Goal: Task Accomplishment & Management: Use online tool/utility

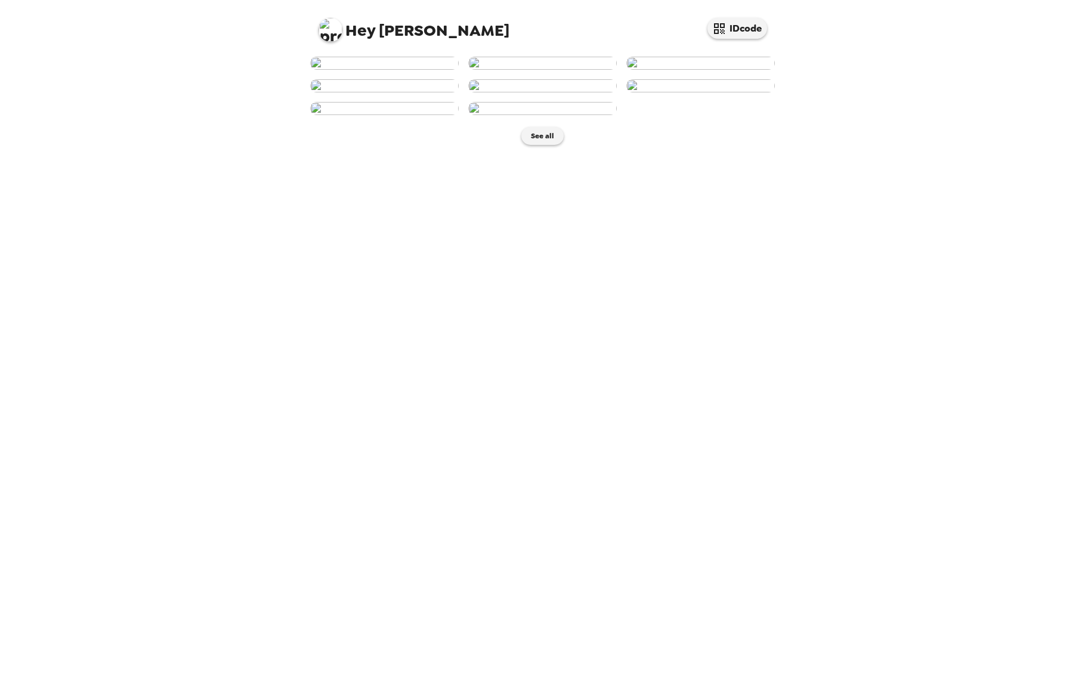
click at [398, 70] on img at bounding box center [384, 63] width 148 height 13
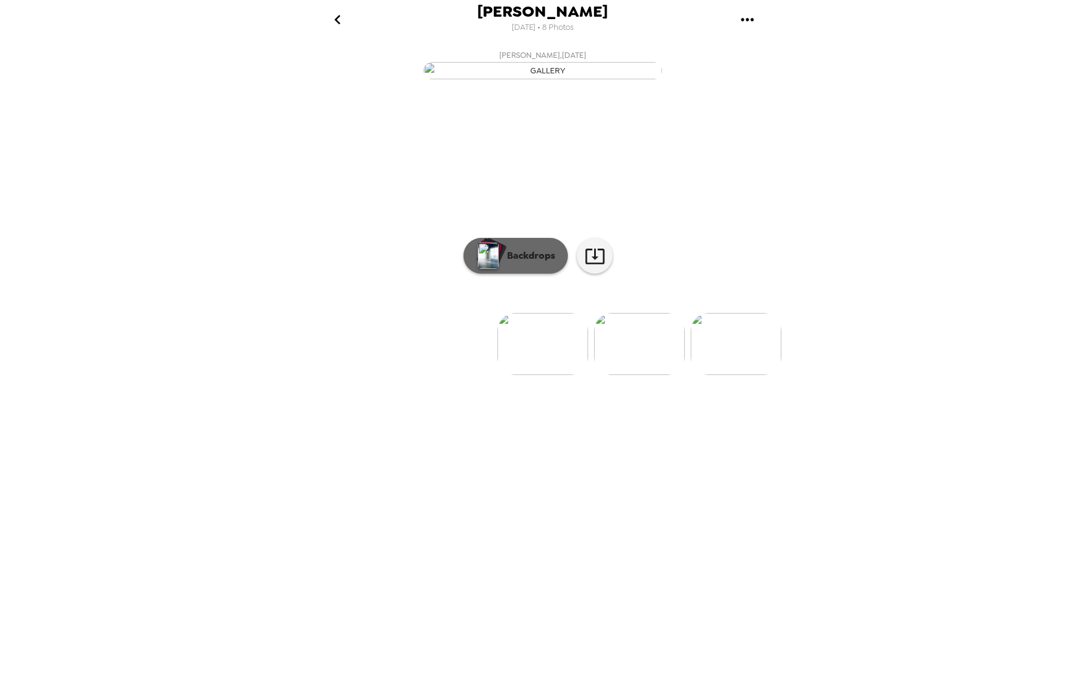
click at [521, 274] on button "Backdrops" at bounding box center [515, 256] width 104 height 36
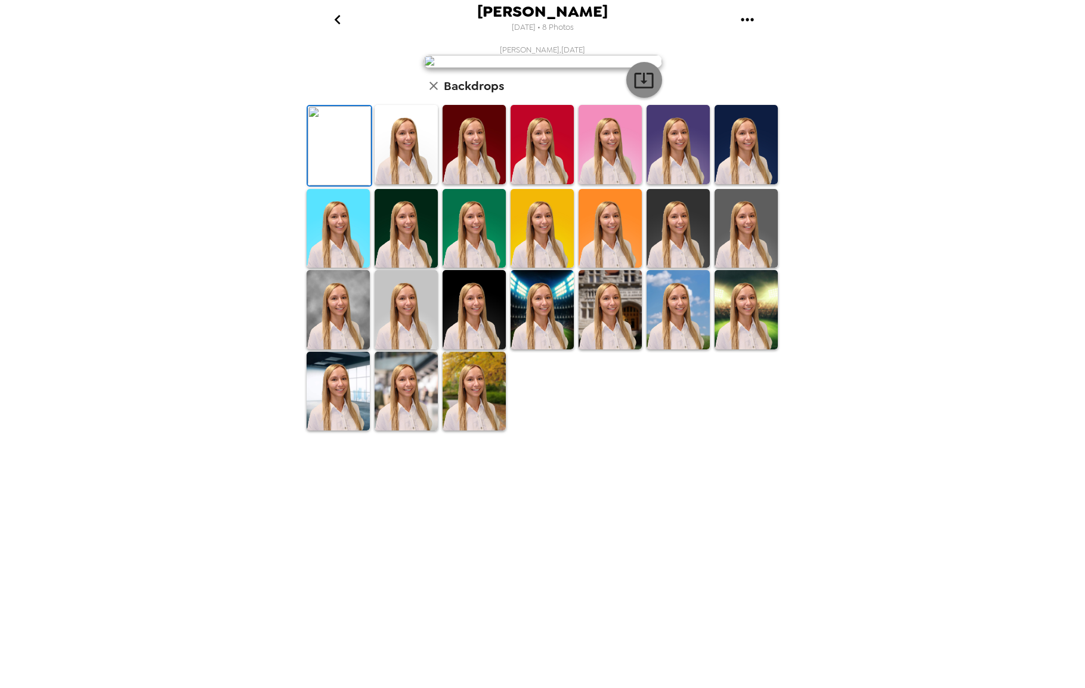
click at [646, 91] on icon "button" at bounding box center [643, 80] width 21 height 21
click at [421, 184] on img at bounding box center [406, 144] width 63 height 79
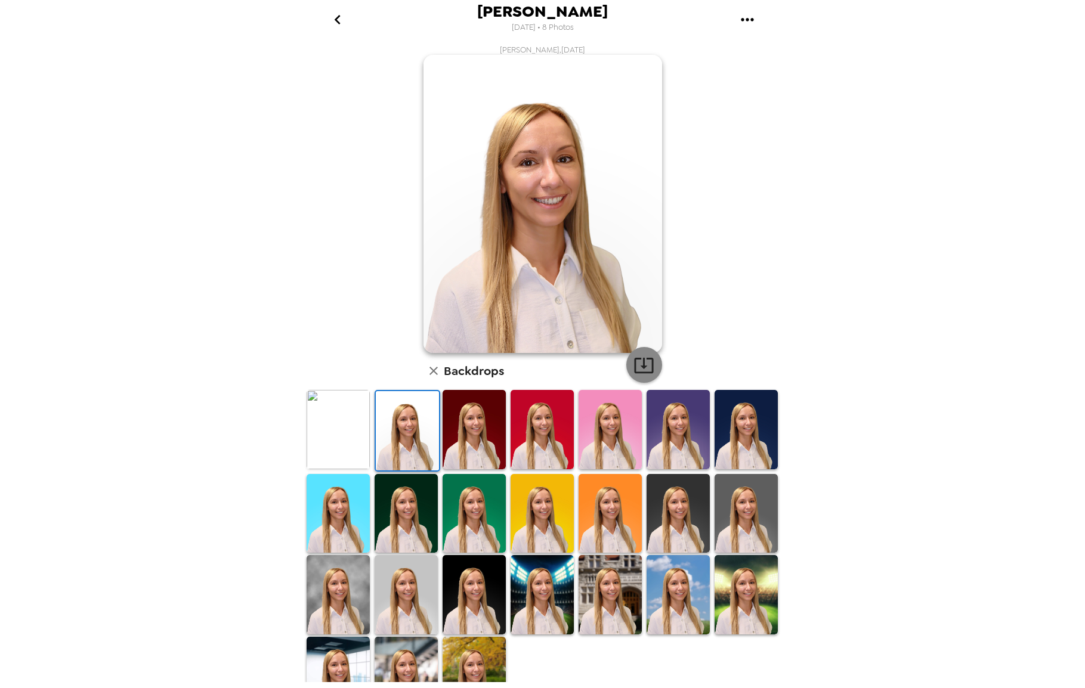
click at [639, 357] on icon "button" at bounding box center [643, 365] width 21 height 21
click at [466, 445] on img at bounding box center [474, 429] width 63 height 79
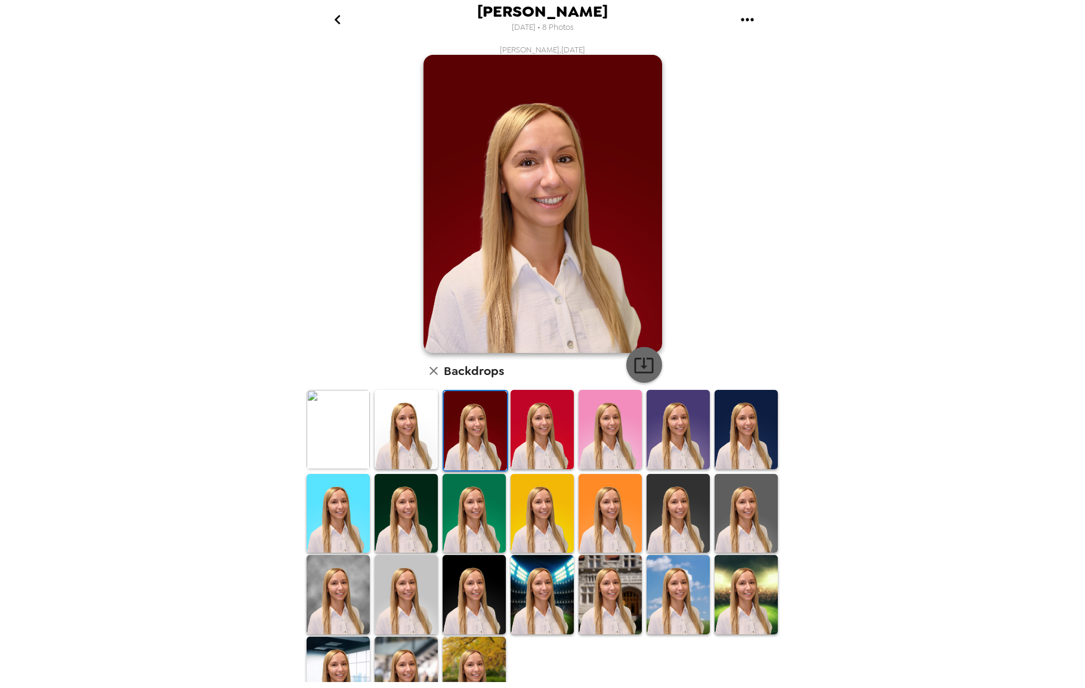
click at [642, 366] on icon "button" at bounding box center [643, 365] width 21 height 21
drag, startPoint x: 719, startPoint y: 397, endPoint x: 712, endPoint y: 400, distance: 7.2
click at [719, 398] on img at bounding box center [745, 429] width 63 height 79
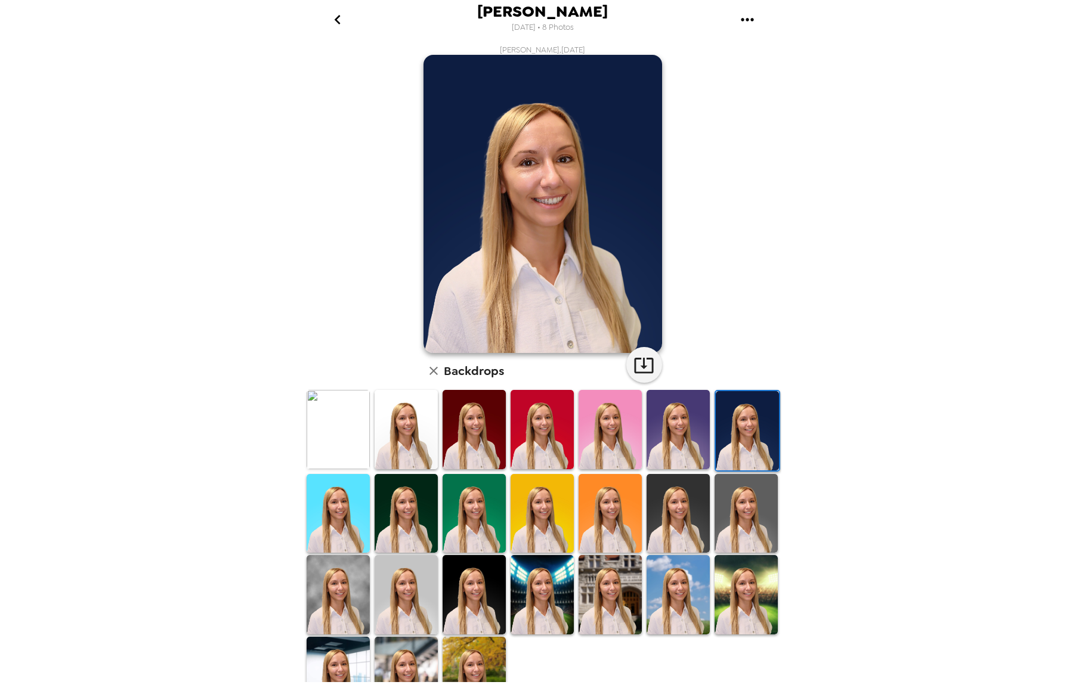
click at [398, 534] on img at bounding box center [406, 513] width 63 height 79
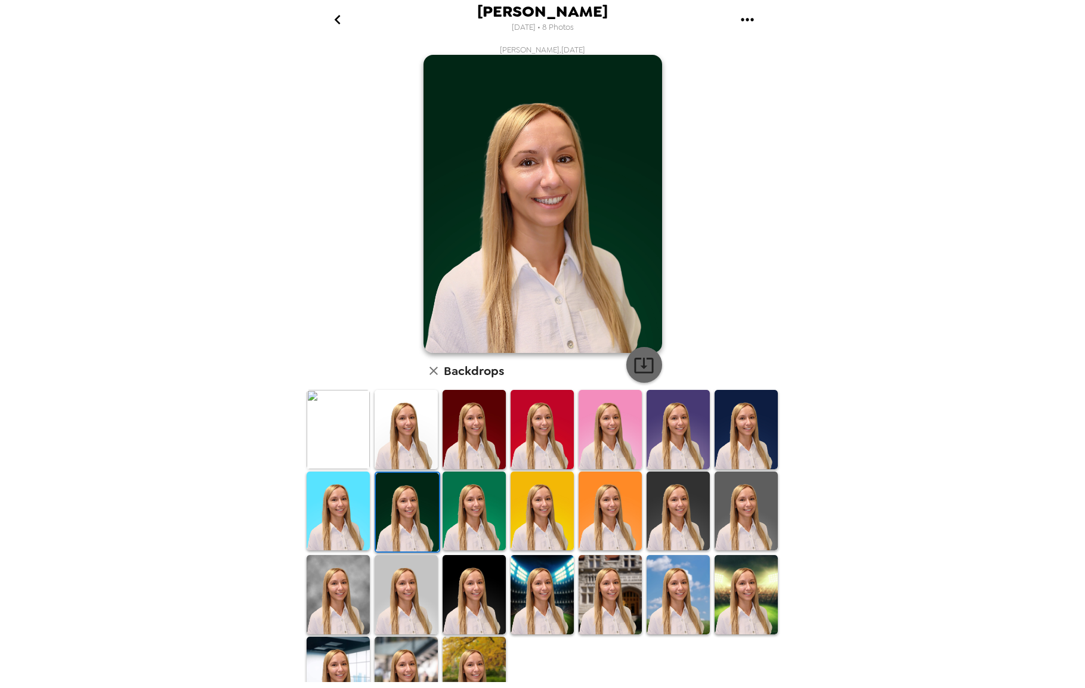
click at [637, 363] on icon "button" at bounding box center [643, 365] width 21 height 21
click at [465, 503] on img at bounding box center [474, 511] width 63 height 79
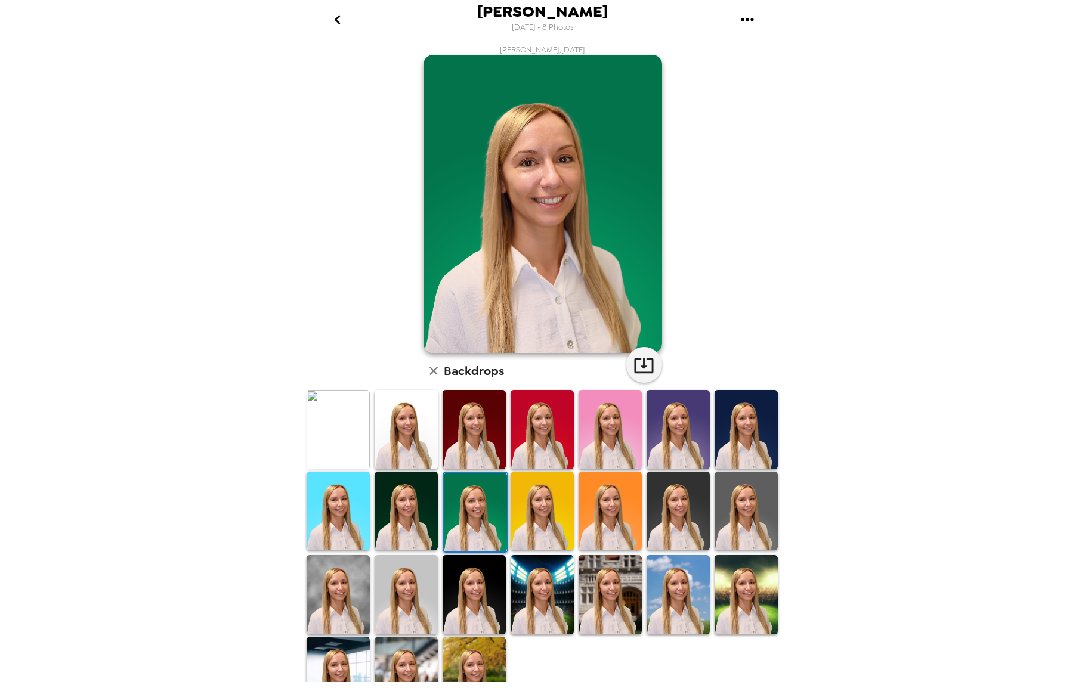
click at [686, 521] on img at bounding box center [677, 511] width 63 height 79
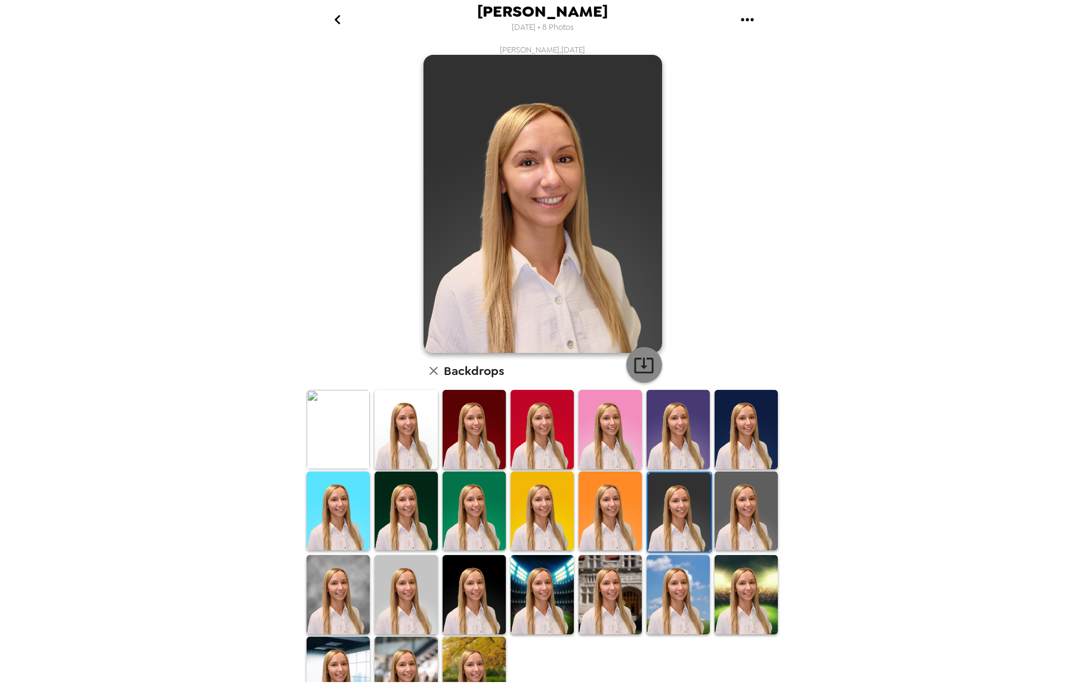
click at [641, 363] on icon "button" at bounding box center [643, 365] width 21 height 21
click at [748, 493] on img at bounding box center [745, 511] width 63 height 79
